Goal: Answer question/provide support

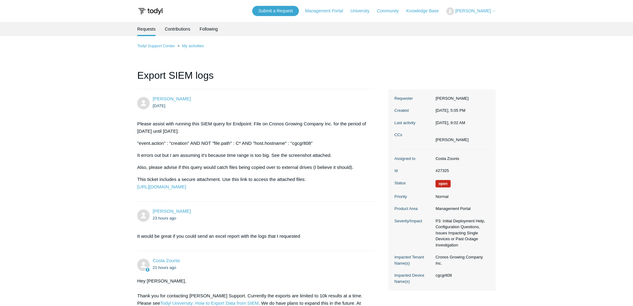
click at [274, 141] on p ""event.action" : "creation" AND NOT "file.path" : C* AND "host.hostname" : "cgc…" at bounding box center [252, 143] width 230 height 7
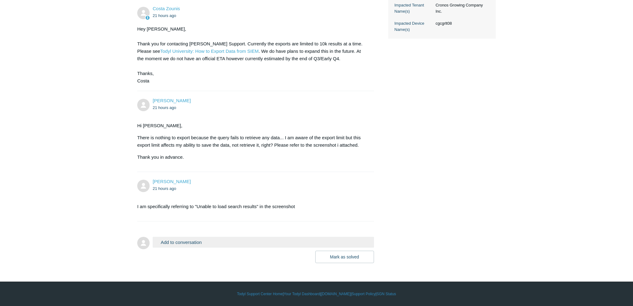
scroll to position [266, 0]
click at [349, 251] on button "Mark as solved" at bounding box center [344, 257] width 59 height 12
